Goal: Find specific page/section: Find specific page/section

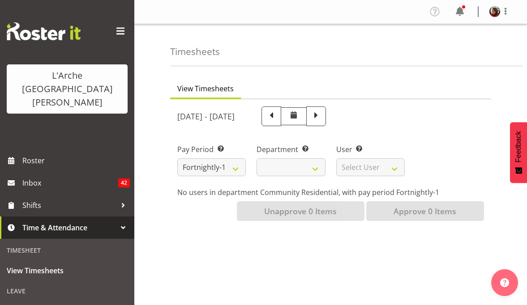
select select
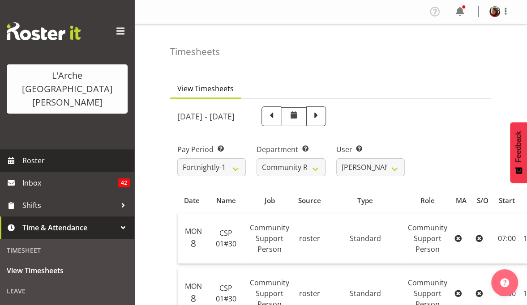
click at [38, 154] on span "Roster" at bounding box center [75, 160] width 107 height 13
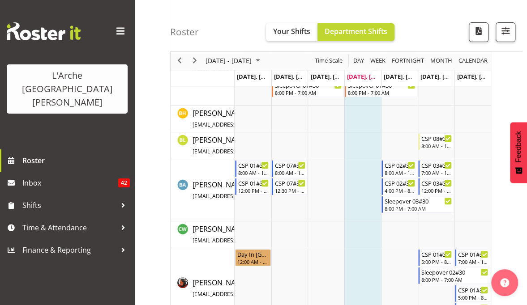
scroll to position [124, 0]
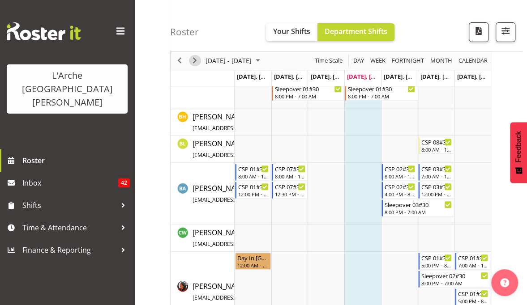
click at [195, 64] on span "Next" at bounding box center [194, 60] width 11 height 11
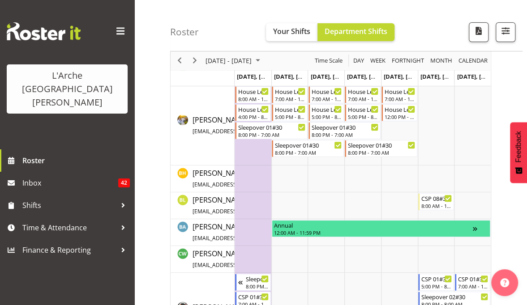
scroll to position [65, 0]
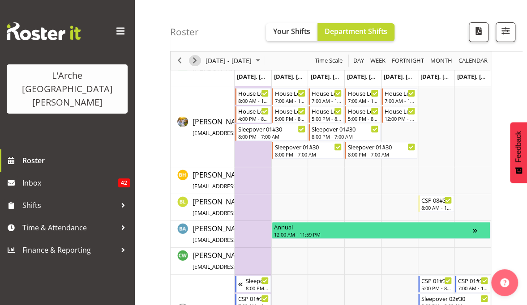
click at [194, 60] on span "Next" at bounding box center [194, 60] width 11 height 11
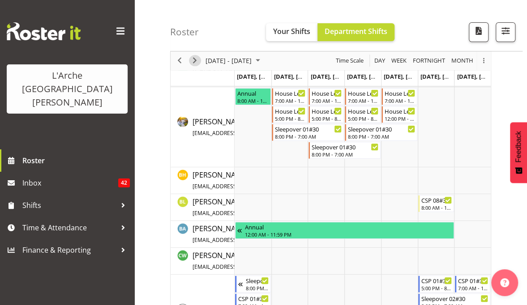
click at [197, 61] on span "Next" at bounding box center [194, 60] width 11 height 11
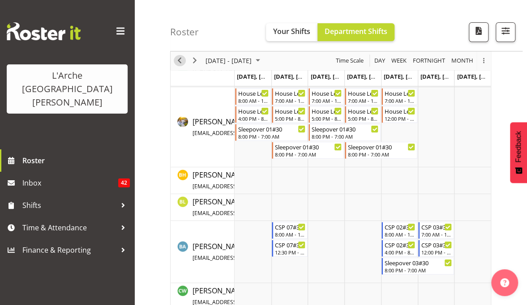
click at [178, 61] on span "Previous" at bounding box center [179, 60] width 11 height 11
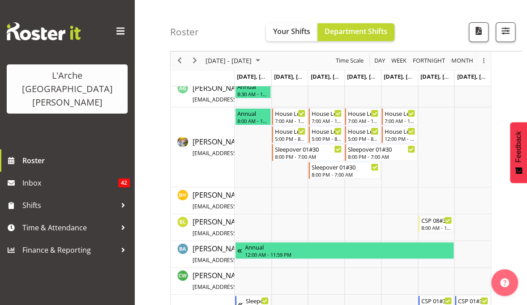
scroll to position [46, 0]
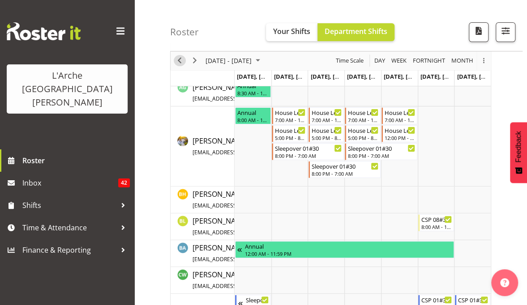
click at [179, 59] on span "Previous" at bounding box center [179, 60] width 11 height 11
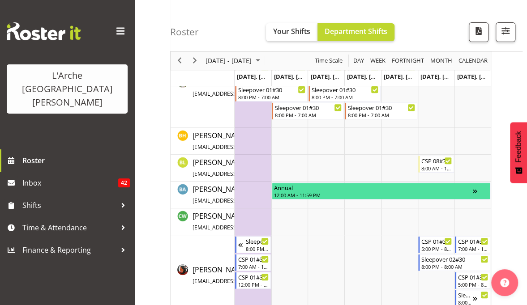
scroll to position [103, 0]
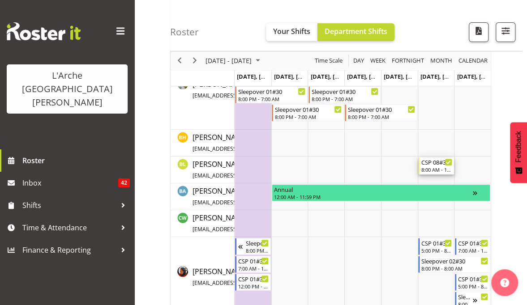
click at [431, 165] on div "CSP 08#30" at bounding box center [436, 162] width 31 height 9
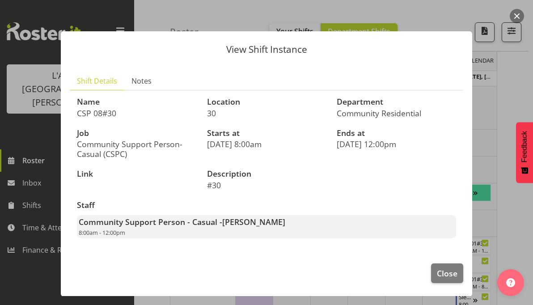
click at [517, 15] on button "button" at bounding box center [517, 16] width 14 height 14
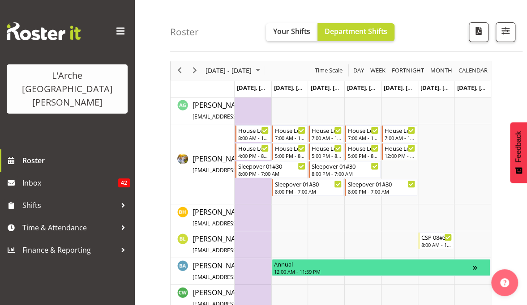
scroll to position [29, 0]
